Goal: Navigation & Orientation: Find specific page/section

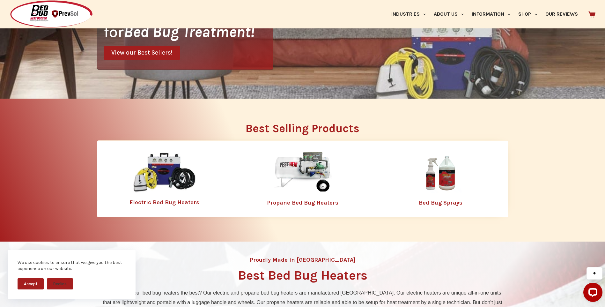
scroll to position [179, 0]
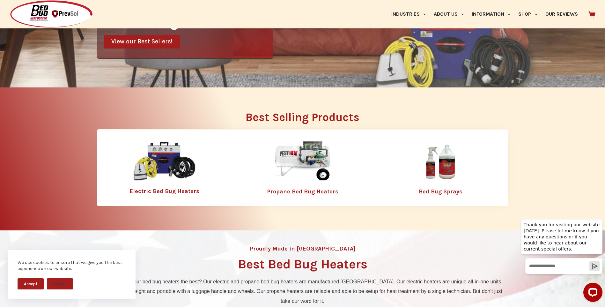
click at [314, 152] on img at bounding box center [302, 161] width 83 height 41
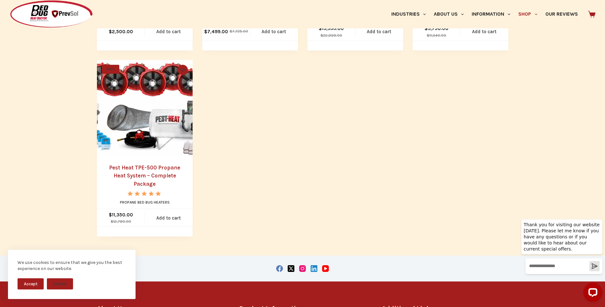
scroll to position [461, 0]
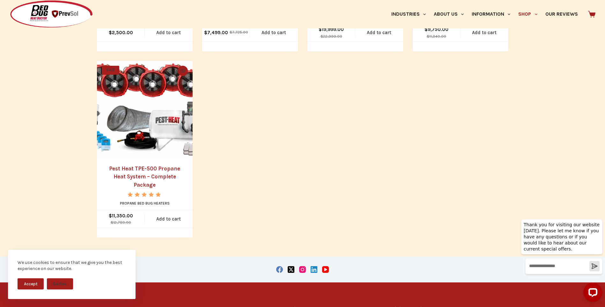
drag, startPoint x: 601, startPoint y: 184, endPoint x: 609, endPoint y: 193, distance: 12.0
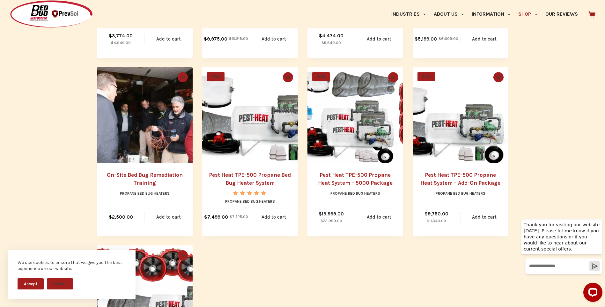
scroll to position [224, 0]
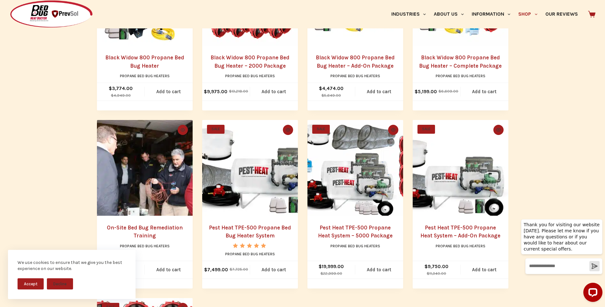
drag, startPoint x: 609, startPoint y: 193, endPoint x: 568, endPoint y: 63, distance: 136.2
click at [577, 48] on div "Home 844.364.3281 Search Industries Hospitality Bed & Breakfasts Extended Stays…" at bounding box center [302, 211] width 605 height 870
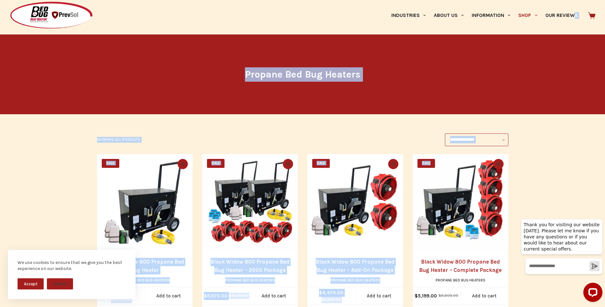
scroll to position [0, 0]
